Goal: Task Accomplishment & Management: Manage account settings

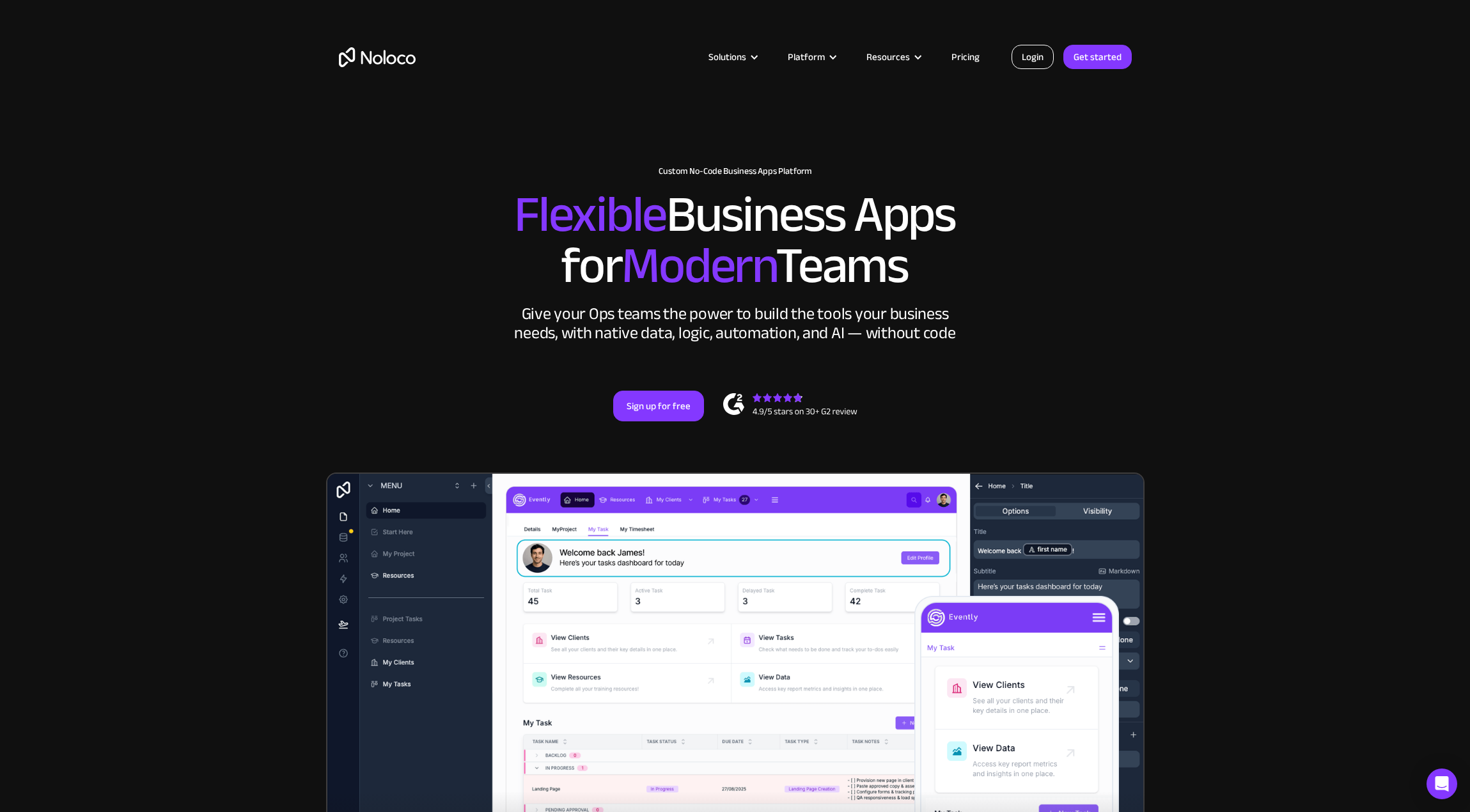
click at [1038, 52] on link "Login" at bounding box center [1033, 56] width 42 height 24
click at [1031, 61] on link "Login" at bounding box center [1033, 56] width 42 height 24
click at [1029, 56] on link "Login" at bounding box center [1033, 56] width 42 height 24
click at [1043, 59] on link "Login" at bounding box center [1033, 56] width 42 height 24
click at [1031, 59] on link "Login" at bounding box center [1033, 56] width 42 height 24
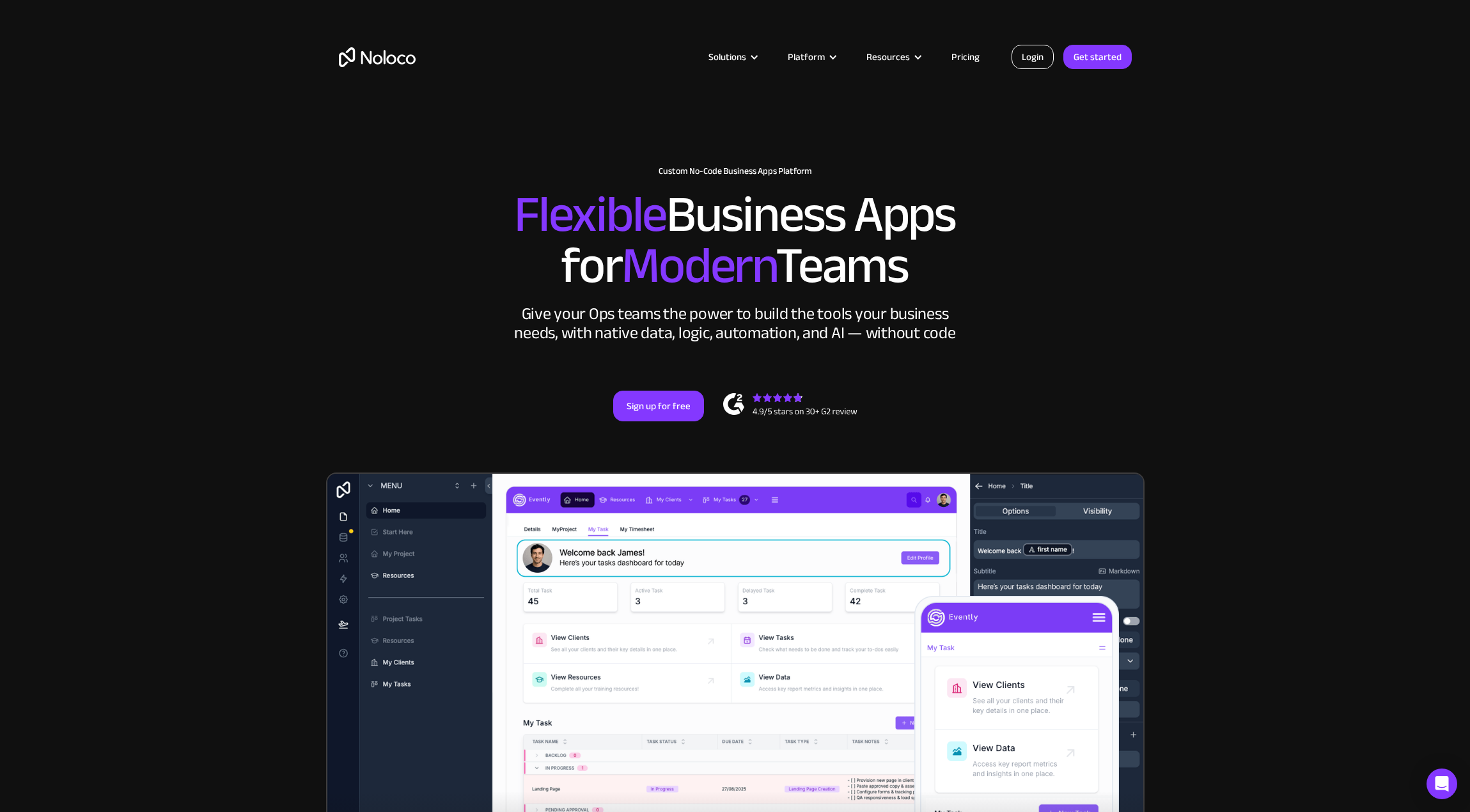
click at [1032, 61] on link "Login" at bounding box center [1033, 56] width 42 height 24
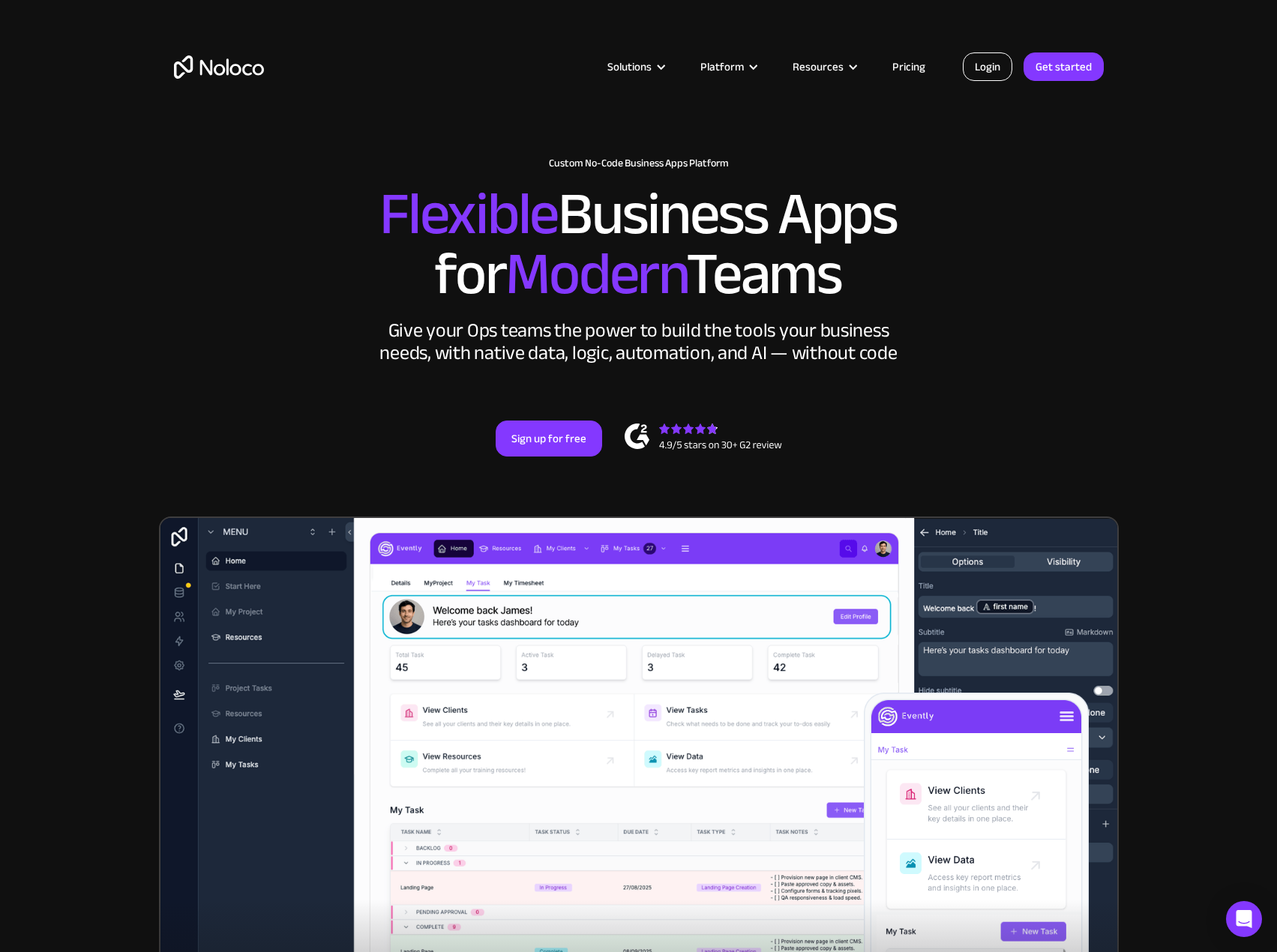
click at [981, 69] on link "Login" at bounding box center [988, 66] width 50 height 28
